Goal: Navigation & Orientation: Find specific page/section

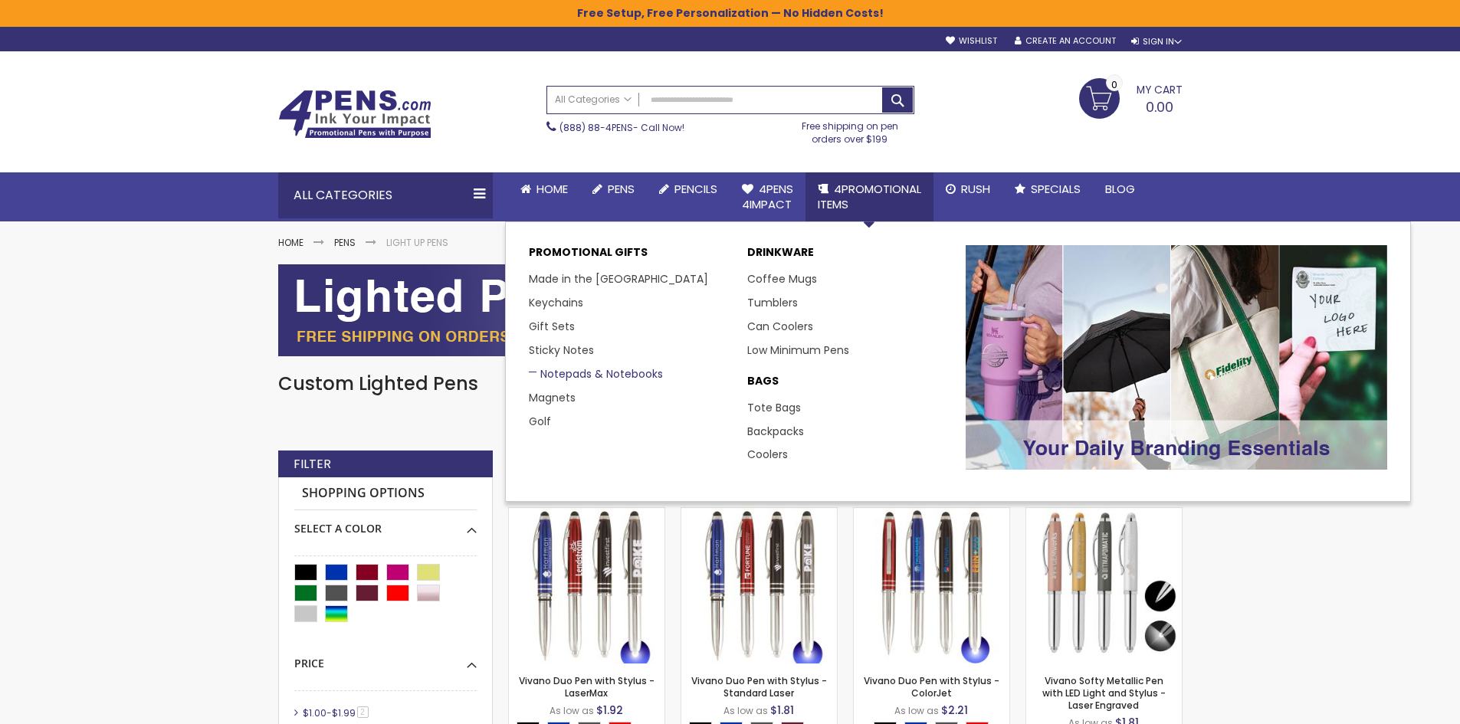
click at [565, 373] on link "Notepads & Notebooks" at bounding box center [596, 373] width 134 height 15
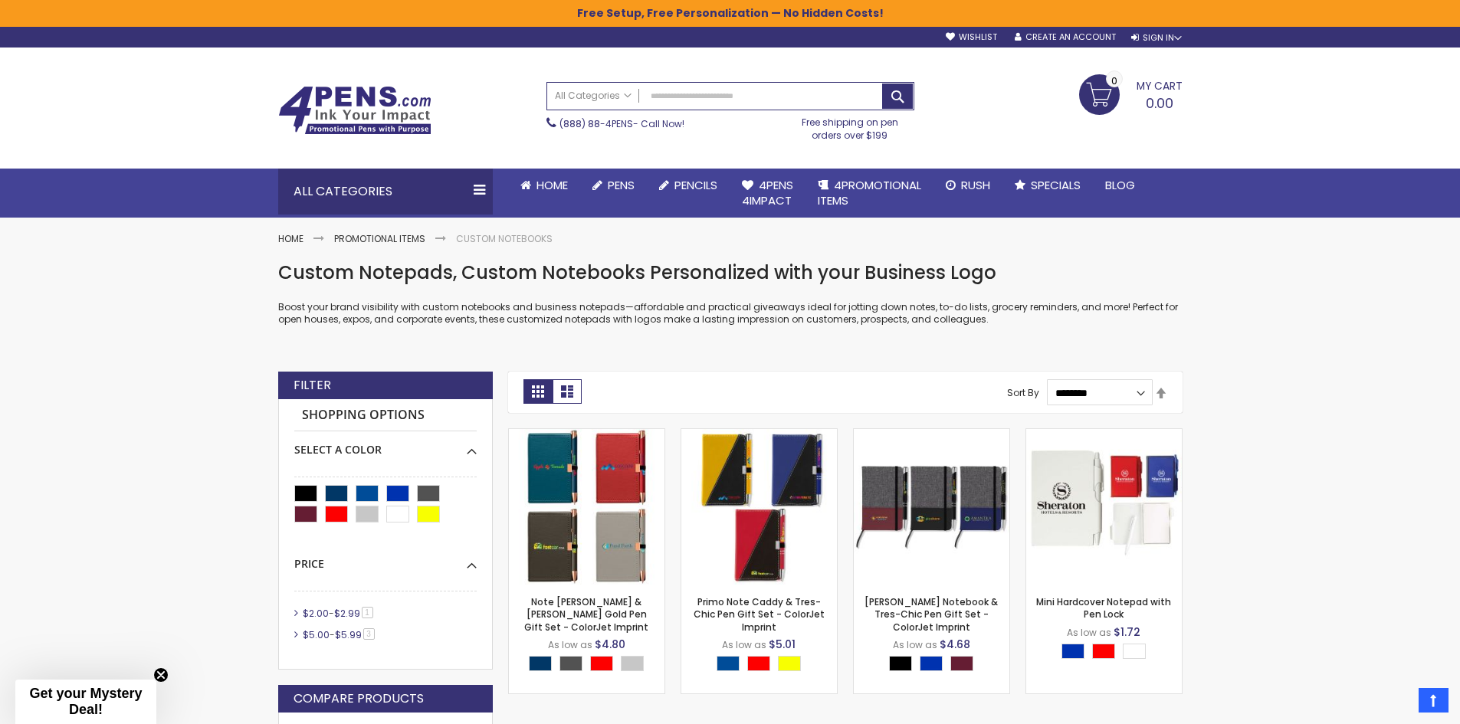
scroll to position [1, 0]
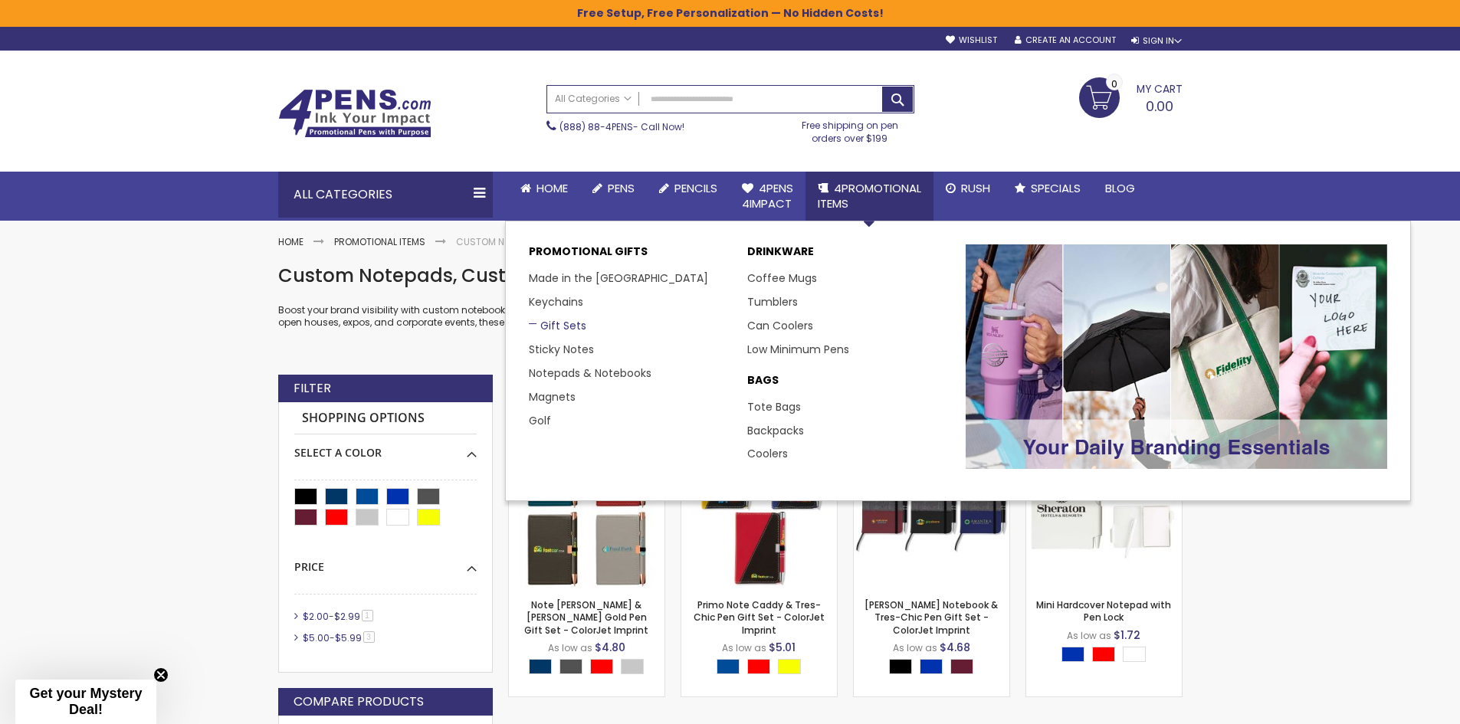
click at [553, 328] on link "Gift Sets" at bounding box center [557, 325] width 57 height 15
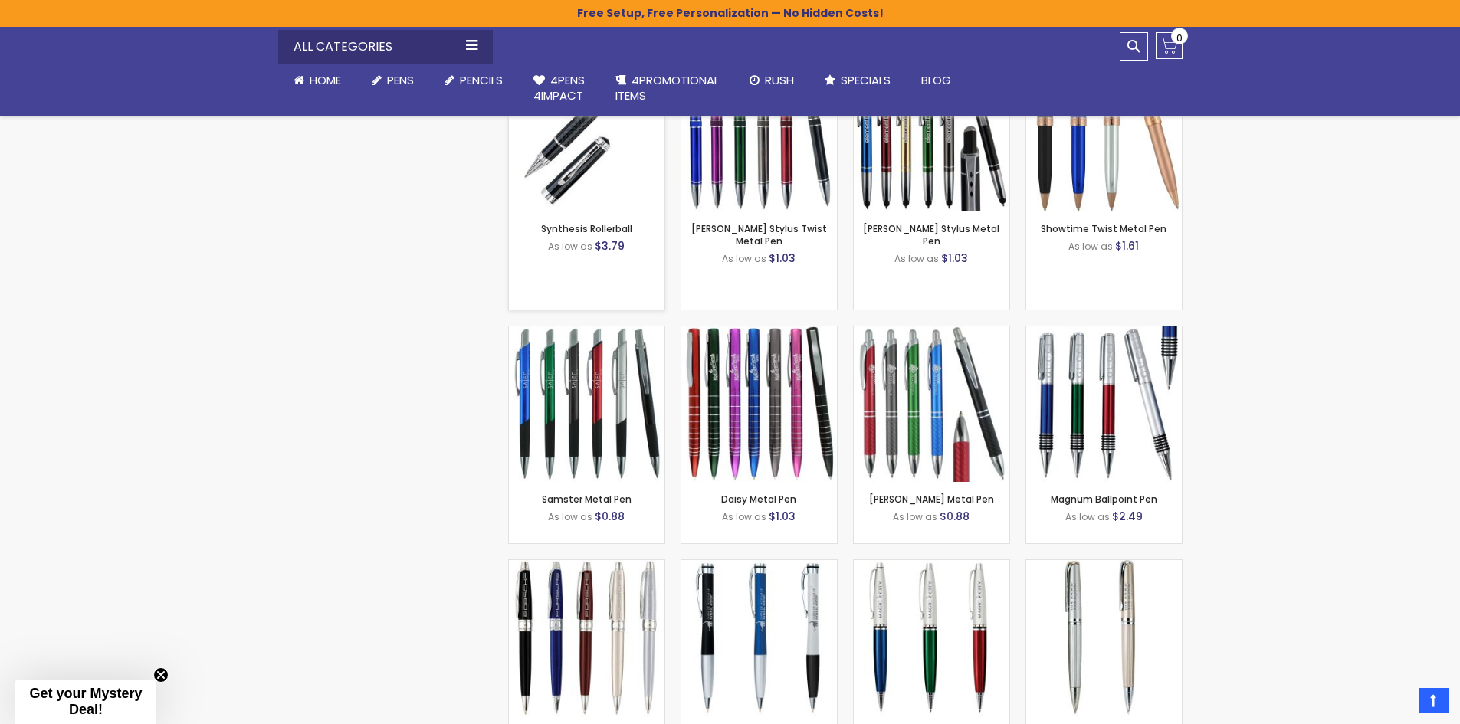
scroll to position [1686, 0]
